Goal: Task Accomplishment & Management: Use online tool/utility

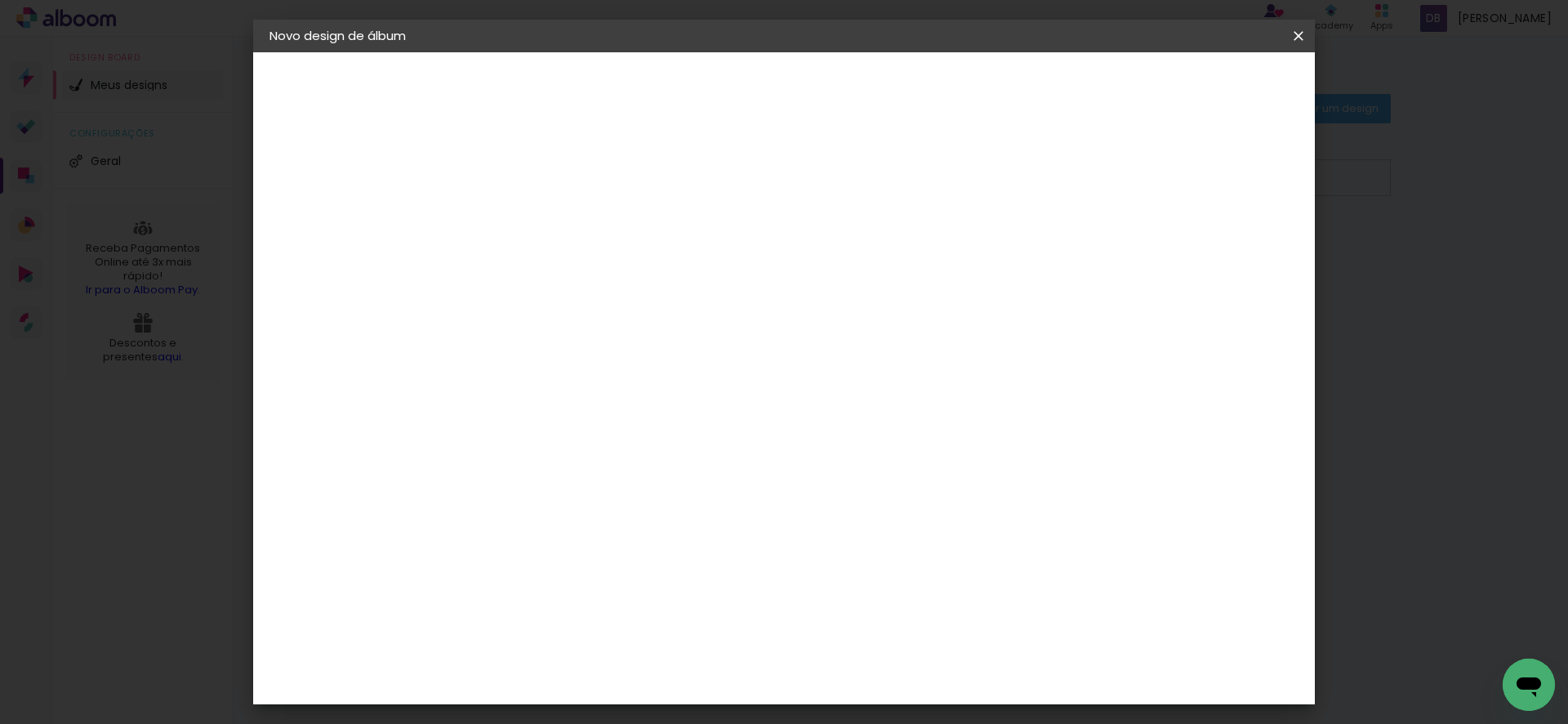
click at [0, 0] on iron-icon at bounding box center [0, 0] width 0 height 0
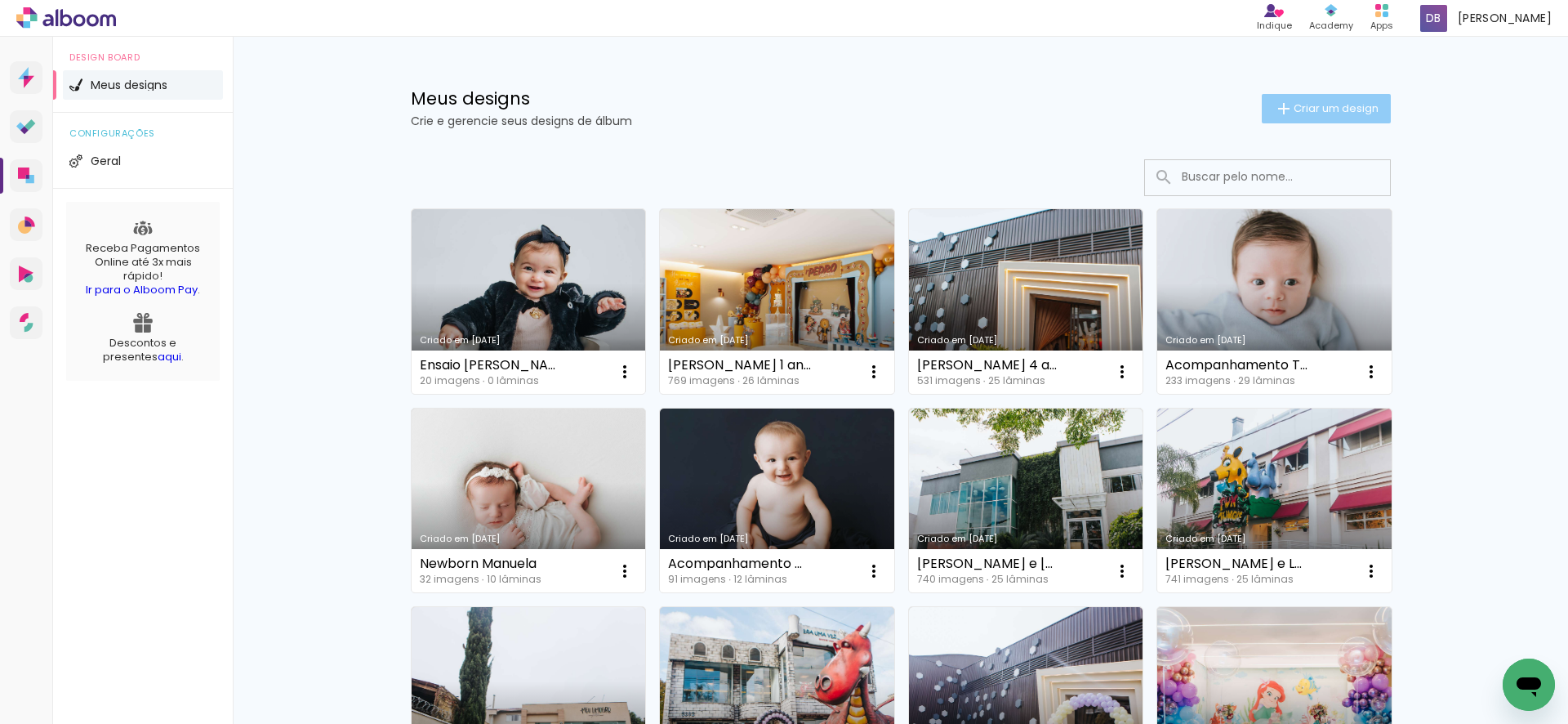
click at [1327, 111] on span "Criar um design" at bounding box center [1337, 107] width 85 height 10
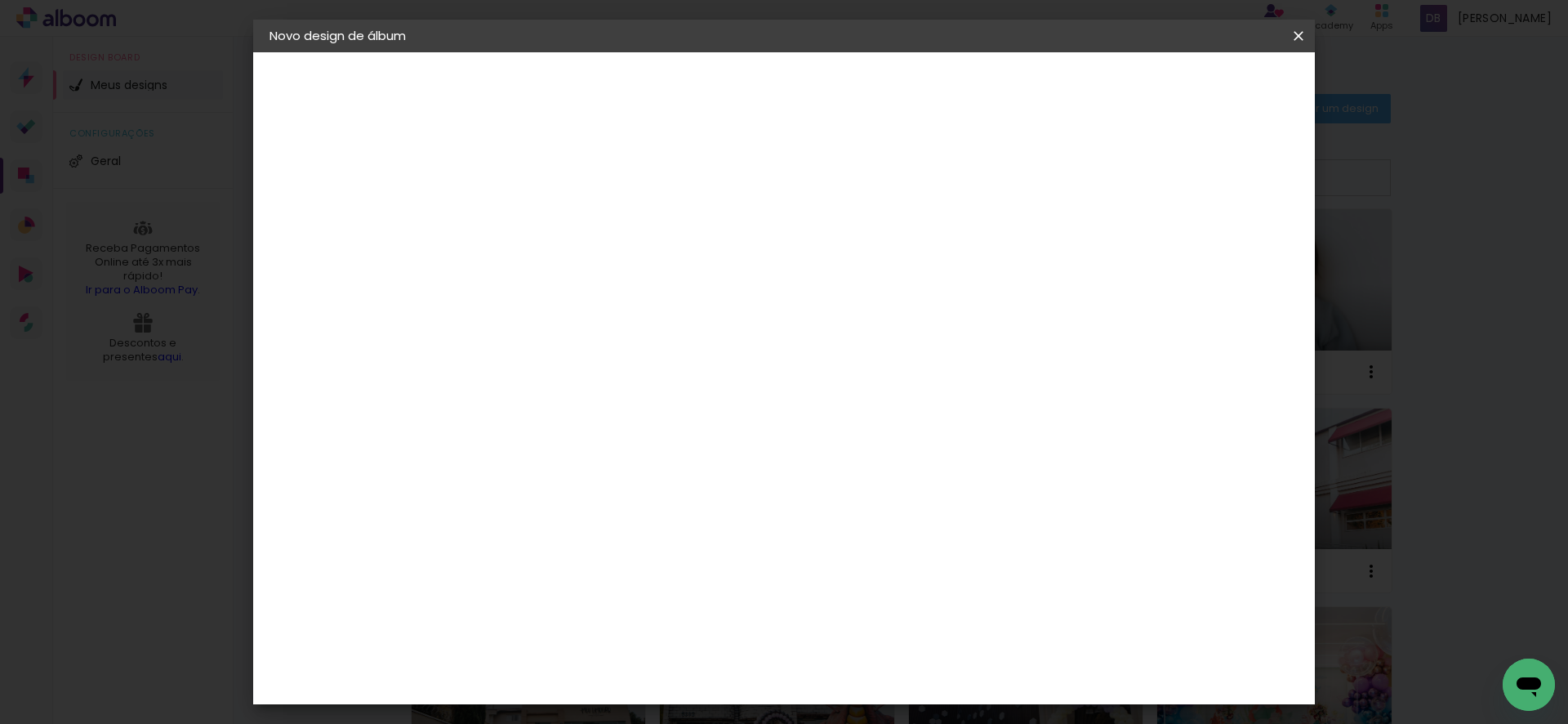
click at [537, 219] on input at bounding box center [537, 218] width 0 height 25
click at [0, 0] on iron-icon at bounding box center [0, 0] width 0 height 0
